Goal: Find specific page/section: Find specific page/section

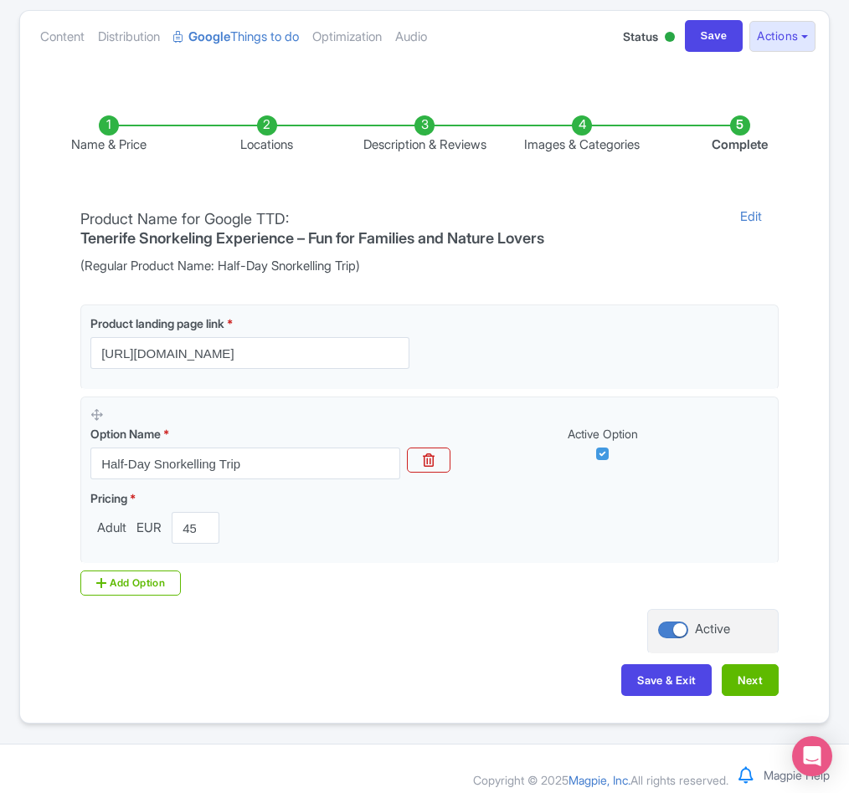
scroll to position [192, 0]
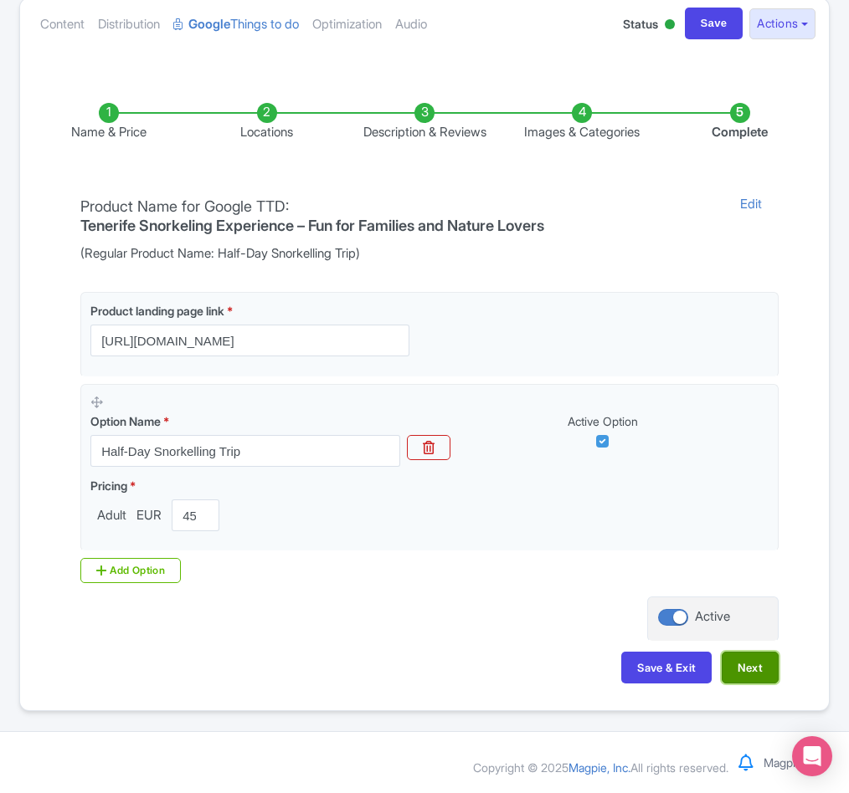
click at [734, 668] on button "Next" at bounding box center [749, 668] width 57 height 32
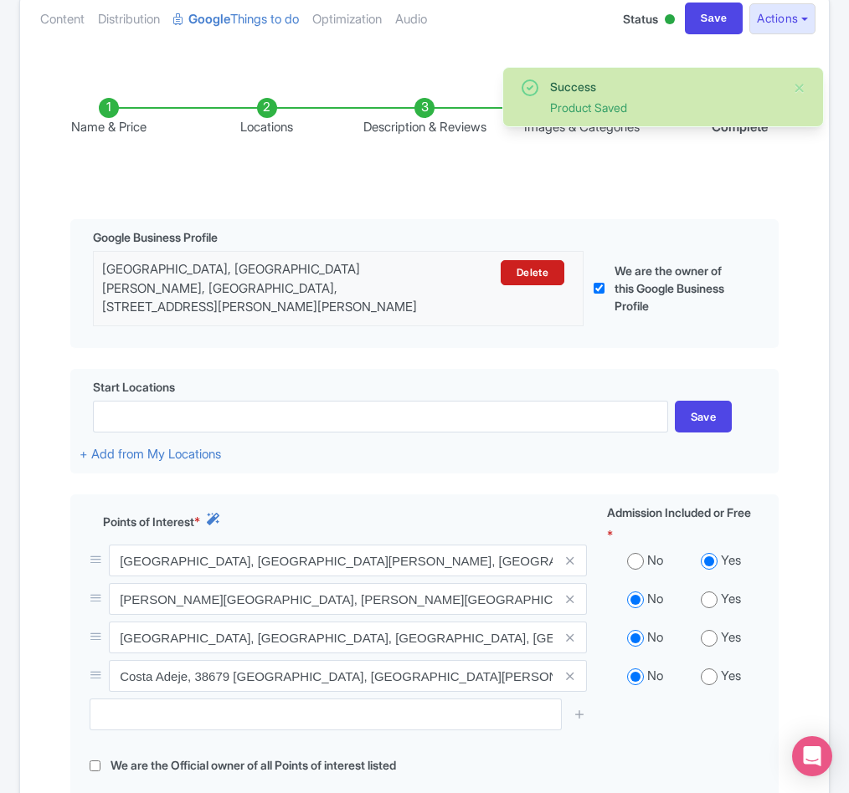
scroll to position [0, 0]
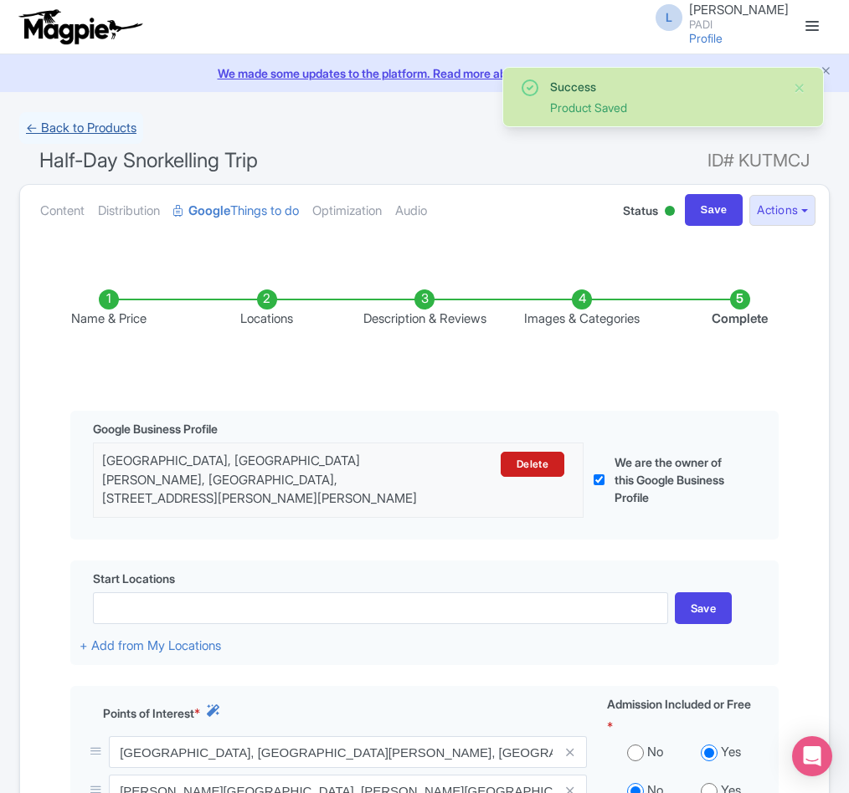
click at [68, 131] on link "← Back to Products" at bounding box center [81, 128] width 124 height 33
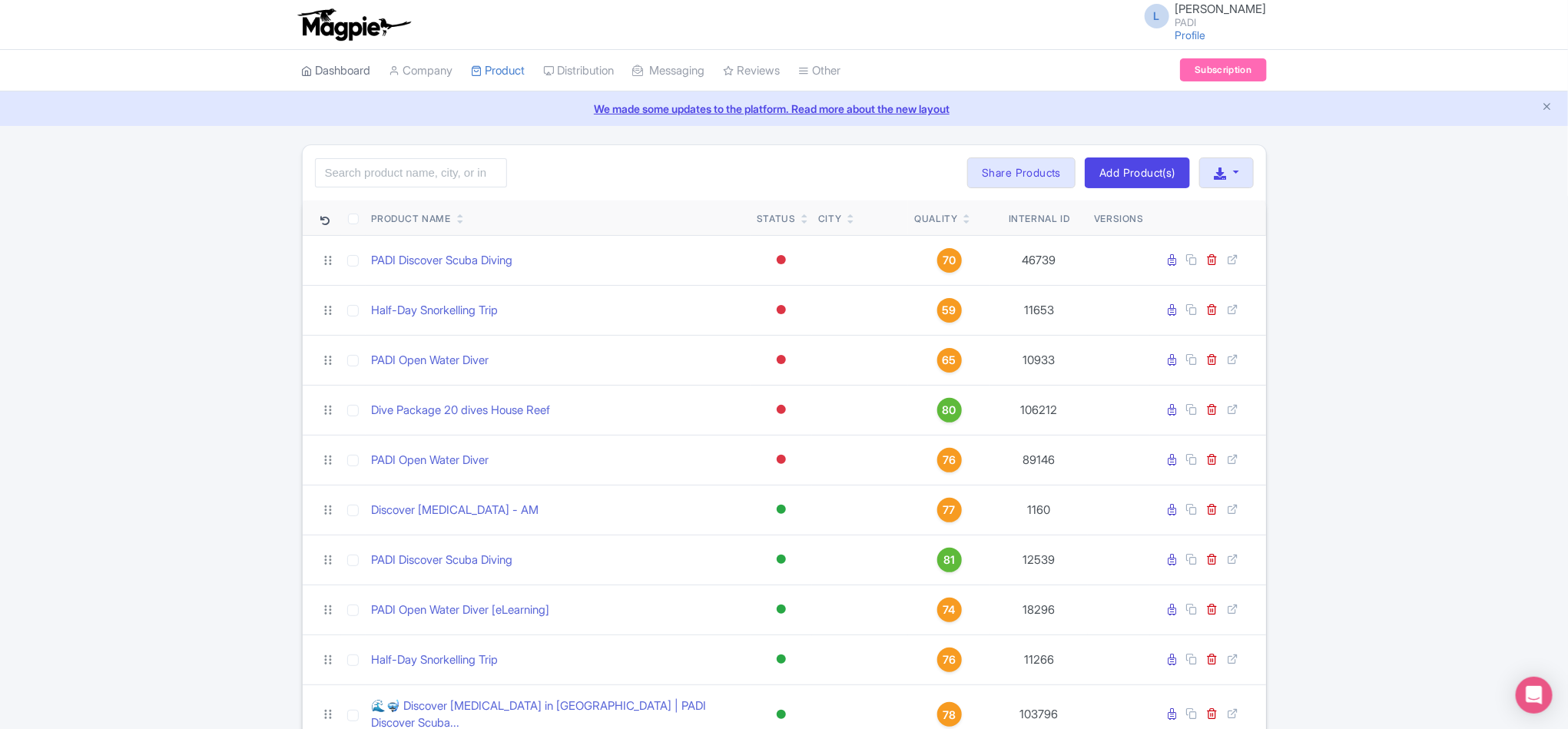
click at [304, 73] on icon at bounding box center [308, 71] width 11 height 11
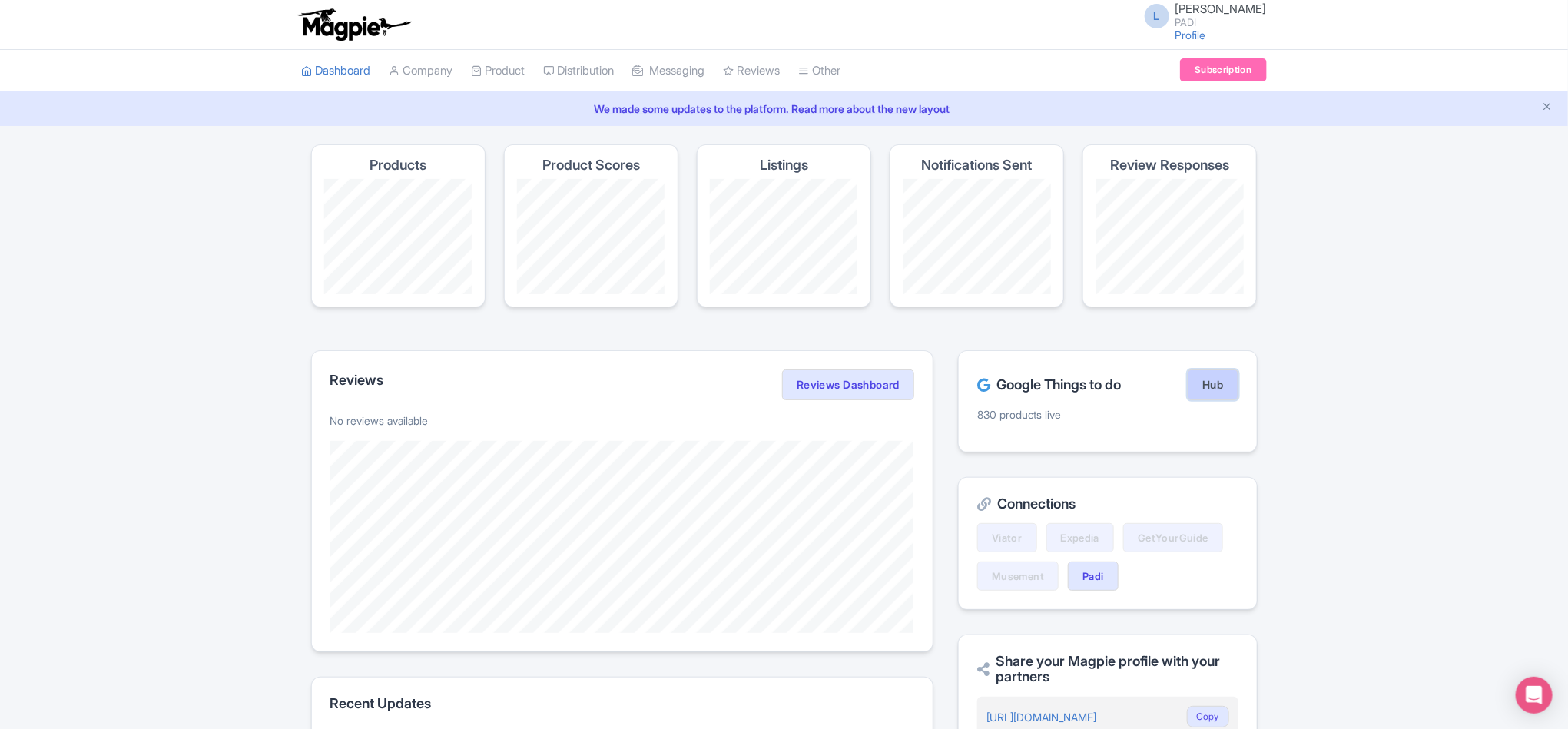
click at [1215, 380] on link "Hub" at bounding box center [1213, 385] width 50 height 30
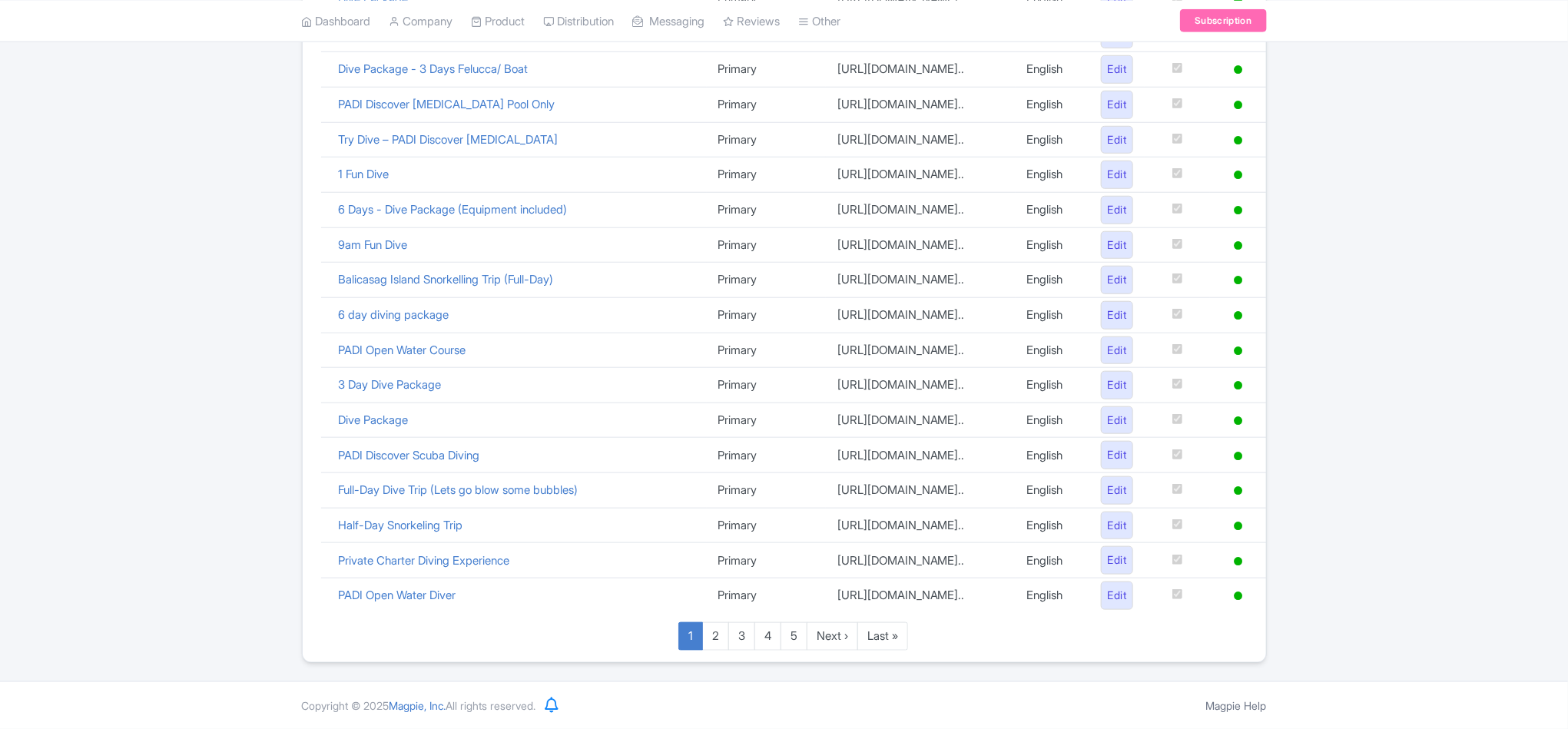
scroll to position [984, 0]
click at [890, 641] on link "Last »" at bounding box center [882, 636] width 50 height 28
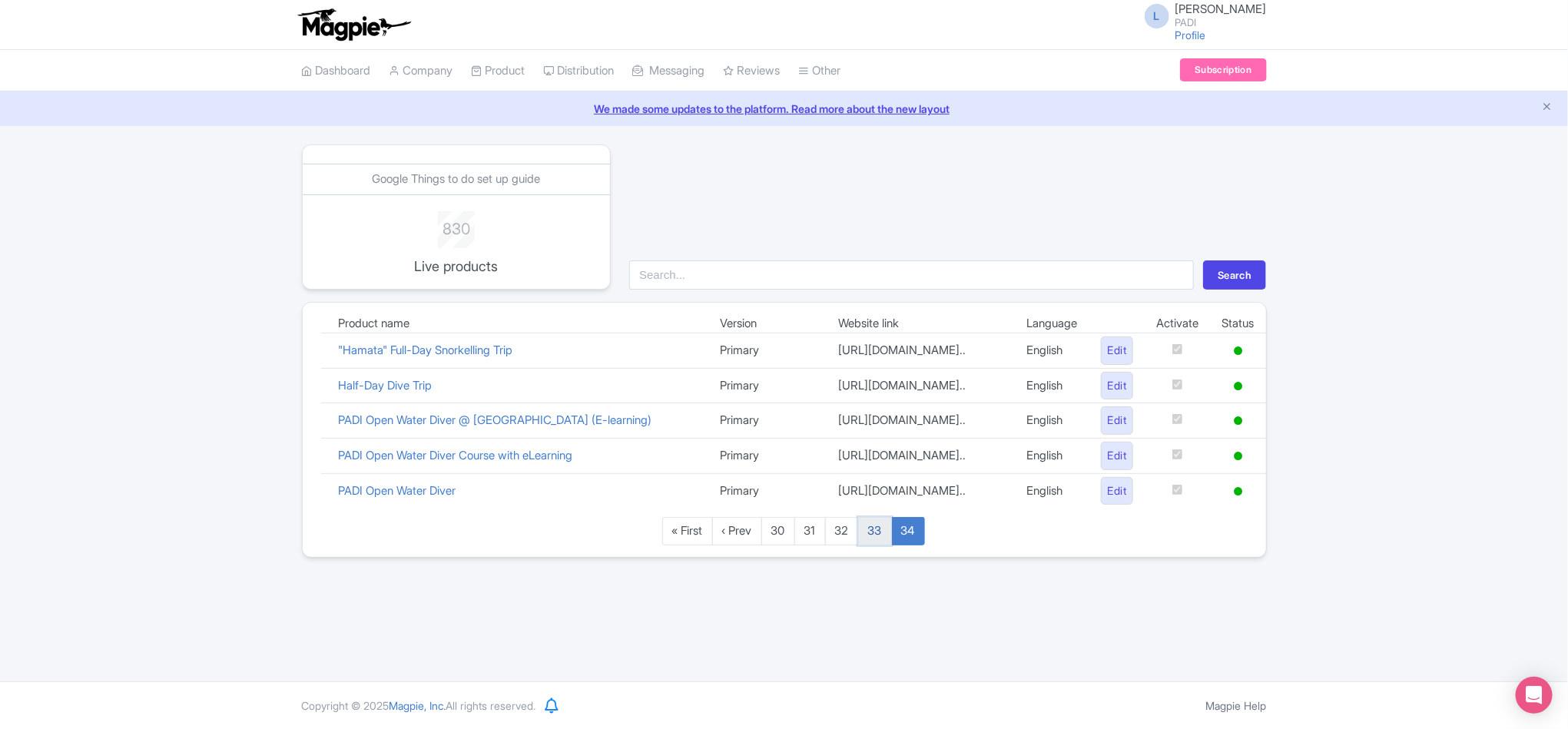
click at [877, 545] on link "33" at bounding box center [875, 531] width 34 height 28
